Goal: Task Accomplishment & Management: Complete application form

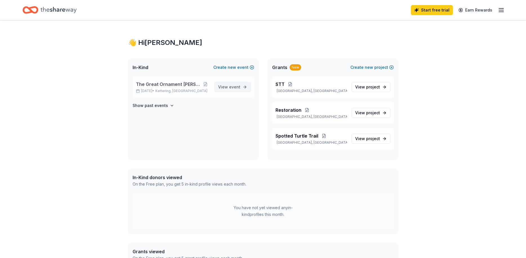
click at [230, 85] on span "event" at bounding box center [234, 87] width 11 height 5
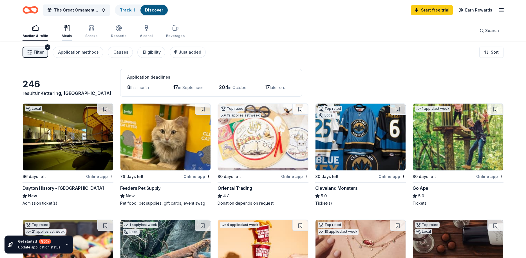
click at [66, 29] on icon "button" at bounding box center [66, 28] width 7 height 7
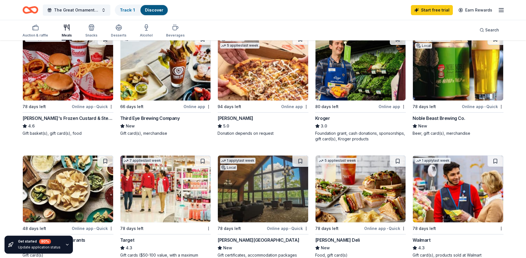
scroll to position [229, 0]
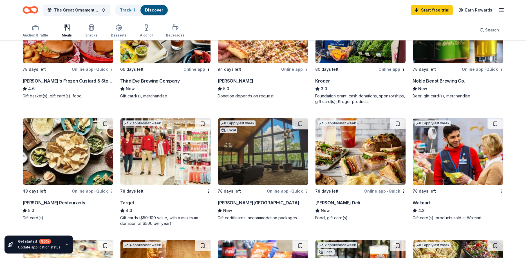
click at [432, 167] on img at bounding box center [458, 151] width 90 height 67
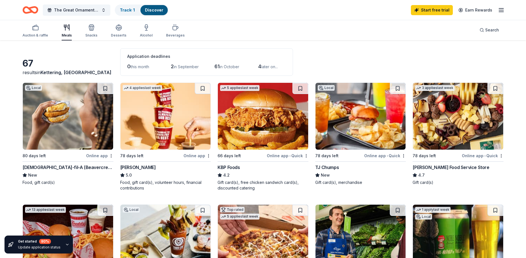
scroll to position [0, 0]
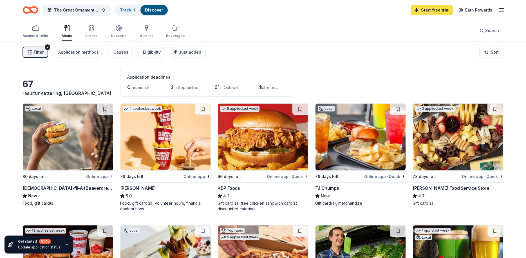
click at [438, 14] on link "Start free trial" at bounding box center [432, 10] width 42 height 10
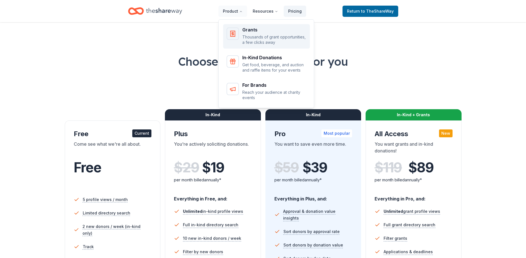
click at [249, 33] on div "Grants Thousands of grant opportunities, a few clicks away" at bounding box center [274, 37] width 64 height 18
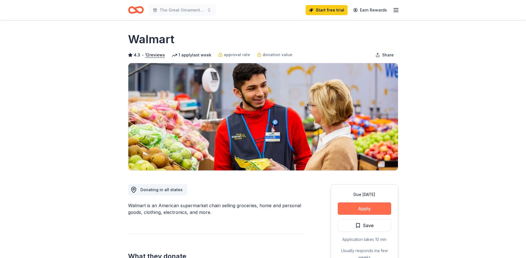
click at [371, 208] on button "Apply" at bounding box center [363, 209] width 53 height 12
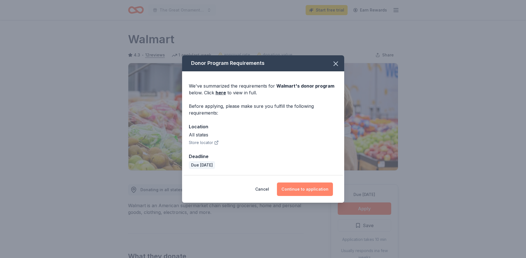
click at [306, 190] on button "Continue to application" at bounding box center [305, 189] width 56 height 13
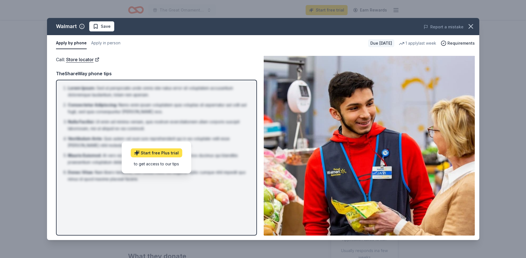
click at [160, 155] on link "Start free Plus trial" at bounding box center [155, 153] width 51 height 9
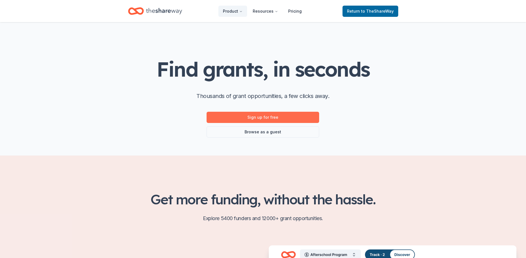
click at [275, 116] on link "Sign up for free" at bounding box center [262, 117] width 112 height 11
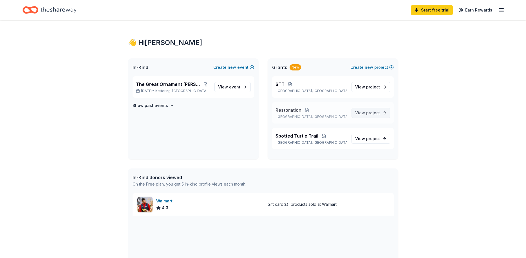
click at [380, 112] on link "View project" at bounding box center [370, 113] width 39 height 10
click at [164, 201] on div "Walmart" at bounding box center [165, 201] width 19 height 7
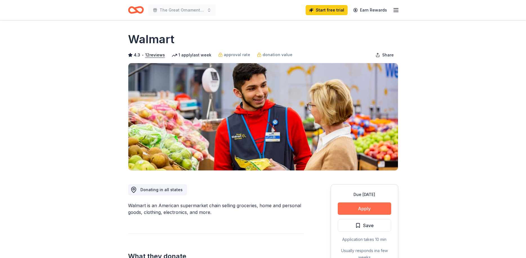
click at [365, 210] on button "Apply" at bounding box center [363, 209] width 53 height 12
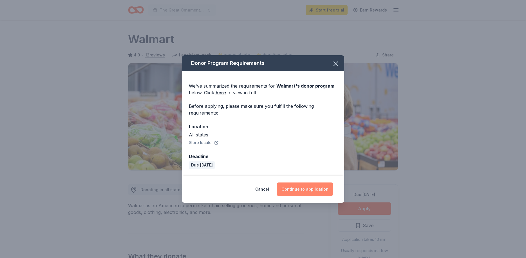
click at [301, 190] on button "Continue to application" at bounding box center [305, 189] width 56 height 13
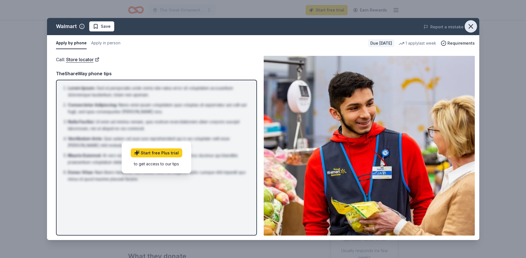
click at [470, 27] on icon "button" at bounding box center [471, 26] width 4 height 4
